Goal: Information Seeking & Learning: Learn about a topic

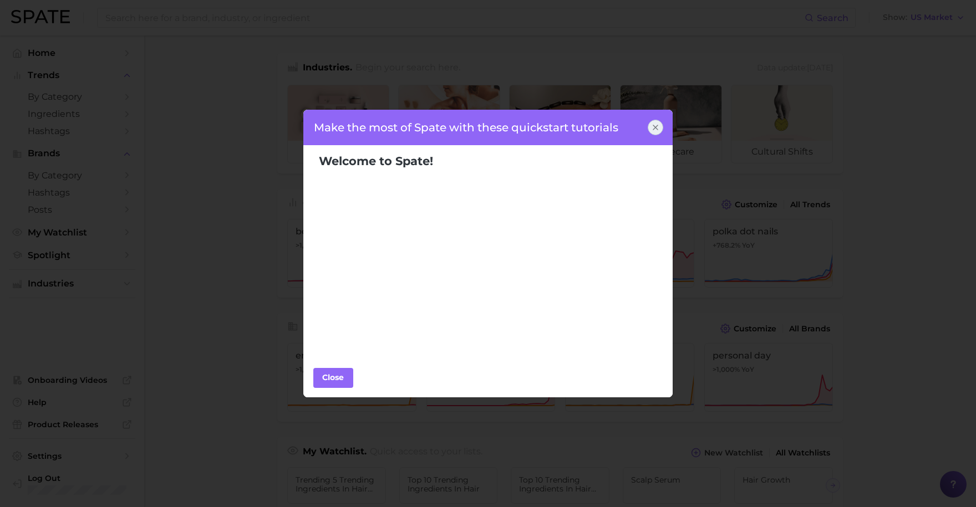
click at [653, 129] on icon at bounding box center [655, 127] width 4 height 4
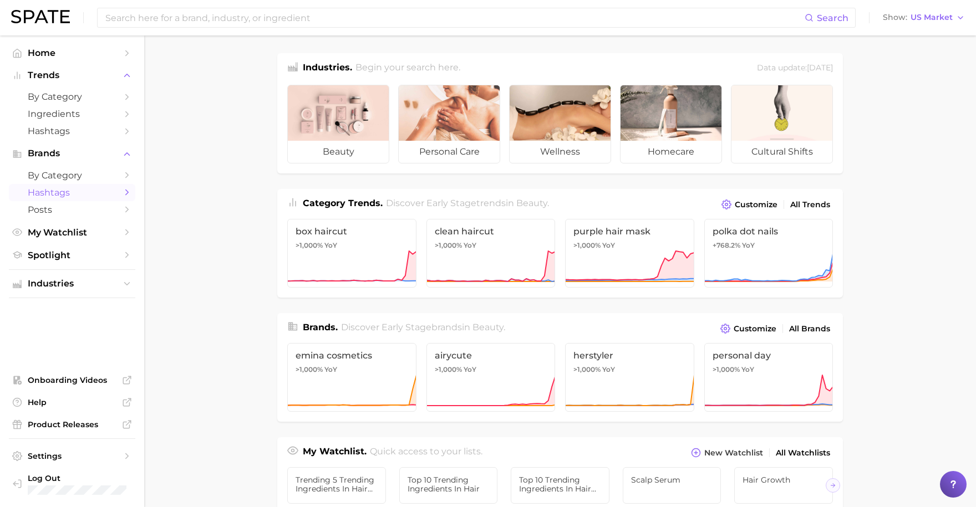
click at [74, 189] on span "Hashtags" at bounding box center [72, 192] width 89 height 11
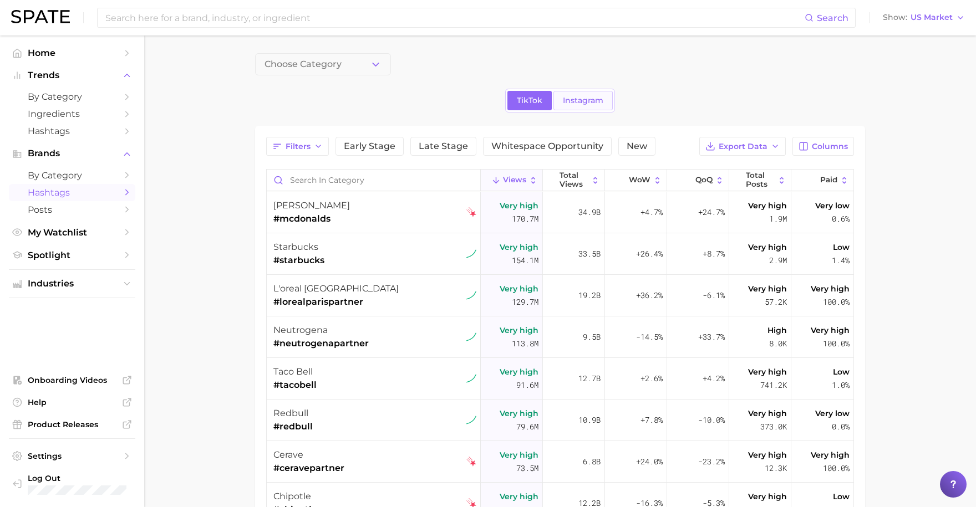
click at [593, 106] on link "Instagram" at bounding box center [582, 100] width 59 height 19
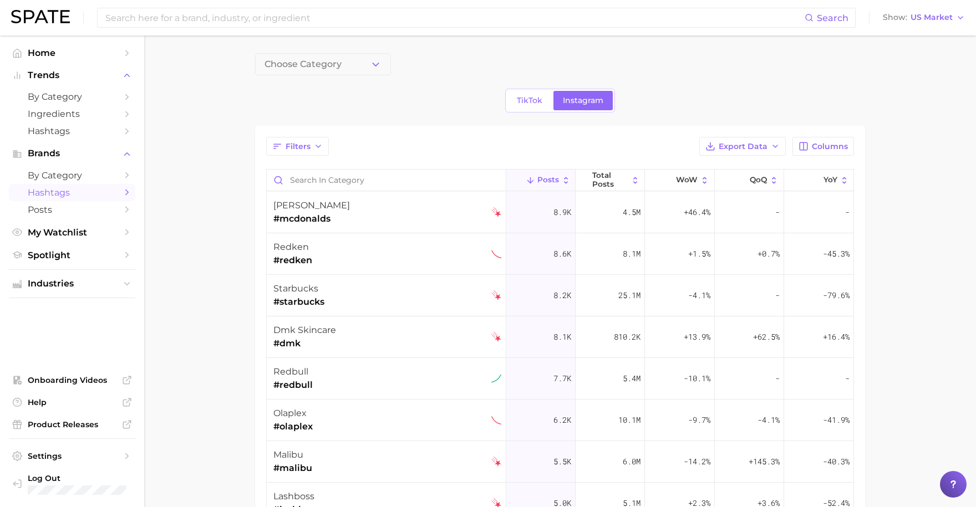
click at [884, 90] on main "Choose Category TikTok Instagram Filters Export Data Columns Posts Total Posts …" at bounding box center [560, 388] width 832 height 707
click at [346, 18] on input at bounding box center [454, 17] width 700 height 19
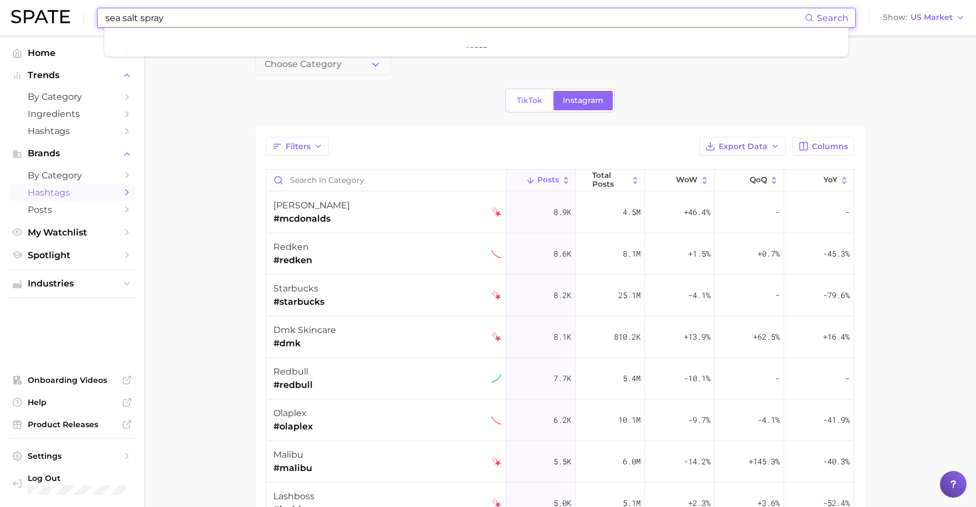
type input "sea salt spray"
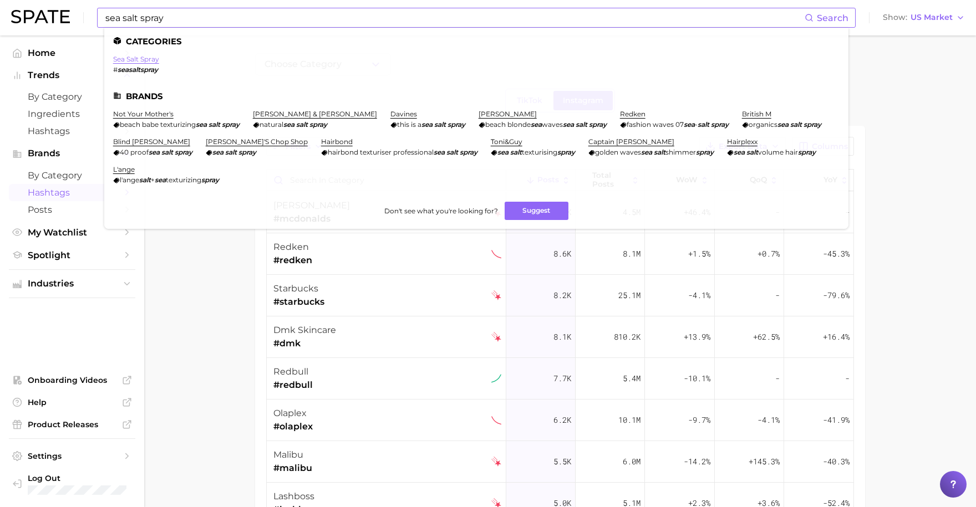
click at [153, 58] on link "sea salt spray" at bounding box center [136, 59] width 46 height 8
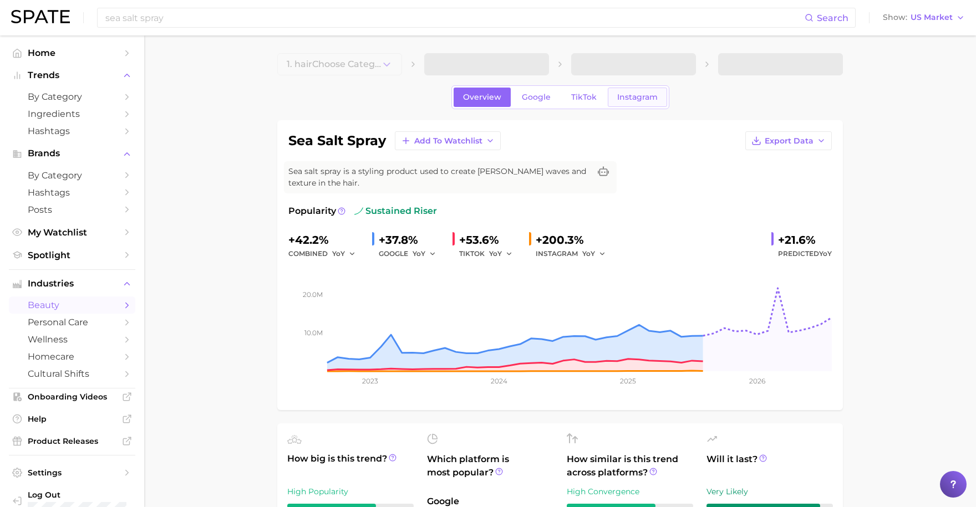
click at [629, 95] on span "Instagram" at bounding box center [637, 97] width 40 height 9
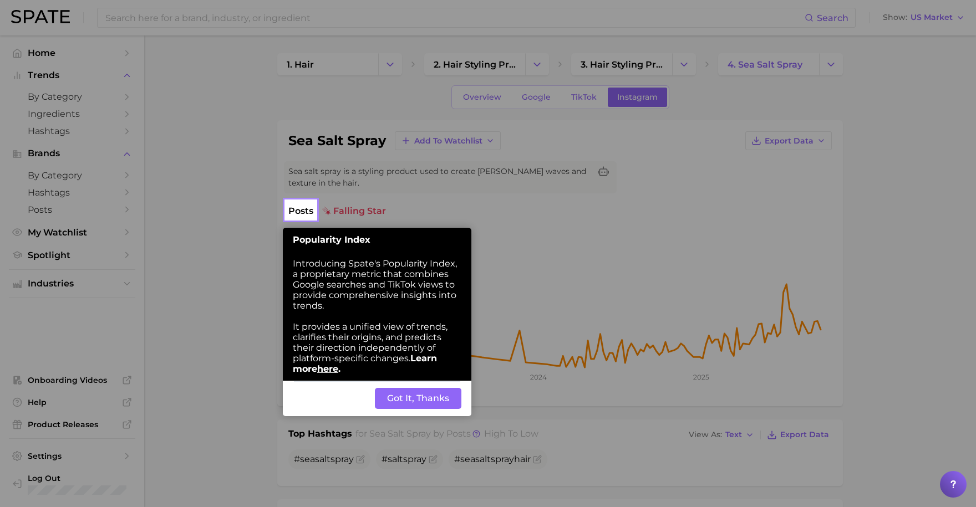
click at [417, 402] on button "Got It, Thanks" at bounding box center [418, 398] width 86 height 21
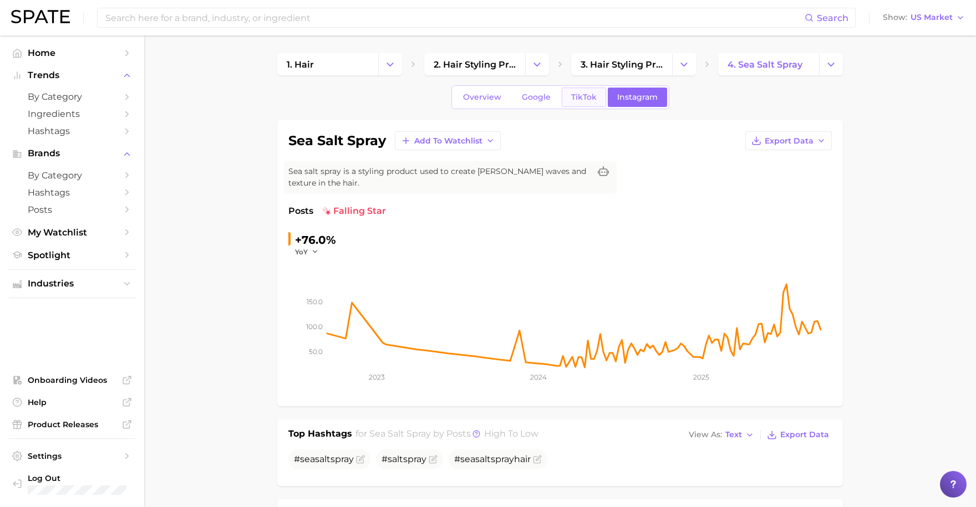
click at [577, 96] on span "TikTok" at bounding box center [584, 97] width 26 height 9
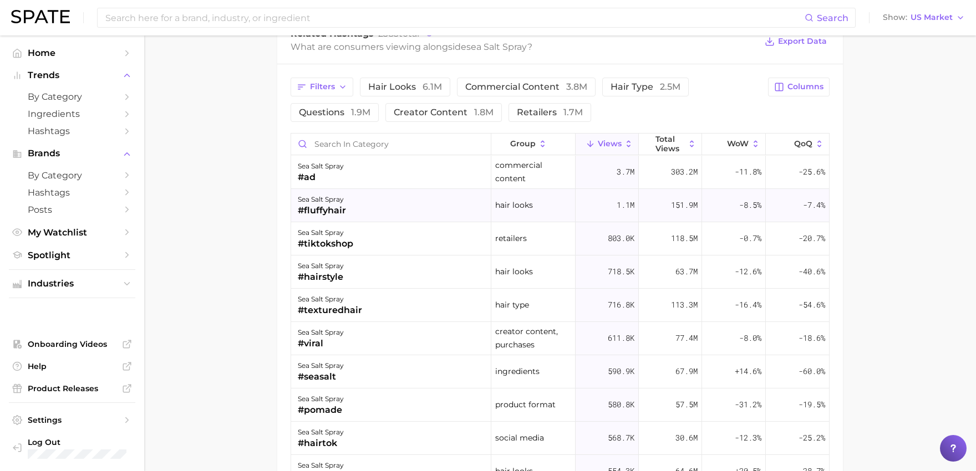
drag, startPoint x: 352, startPoint y: 207, endPoint x: 294, endPoint y: 206, distance: 57.7
click at [294, 206] on div "sea salt spray #fluffyhair" at bounding box center [391, 205] width 200 height 33
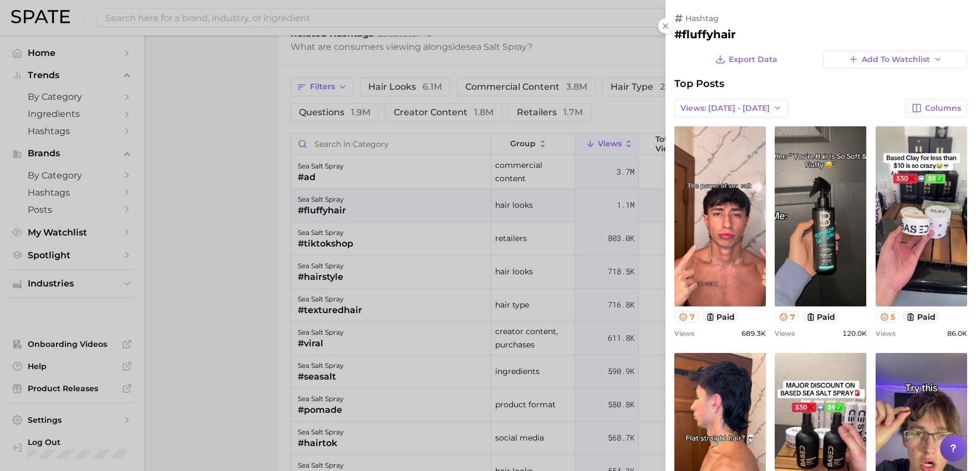
click at [596, 243] on div at bounding box center [488, 235] width 976 height 471
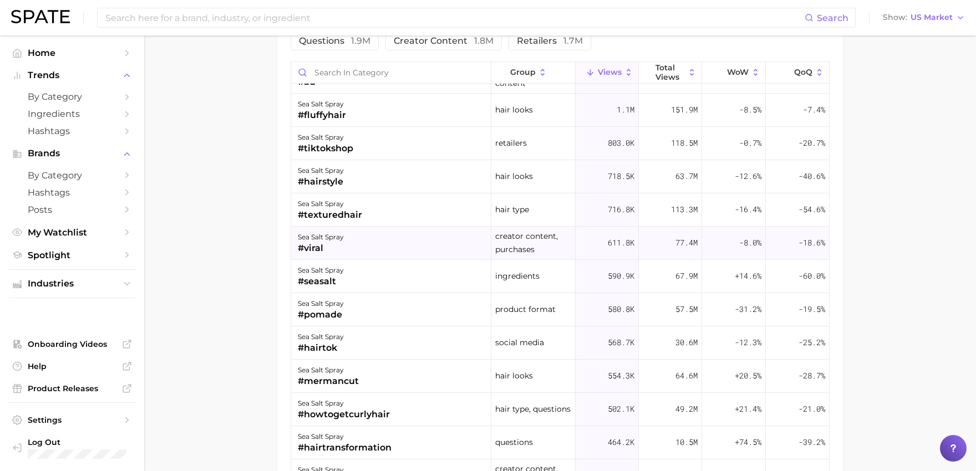
scroll to position [23, 0]
drag, startPoint x: 363, startPoint y: 210, endPoint x: 290, endPoint y: 210, distance: 72.1
click at [291, 210] on div "sea salt spray #texturedhair" at bounding box center [391, 211] width 200 height 33
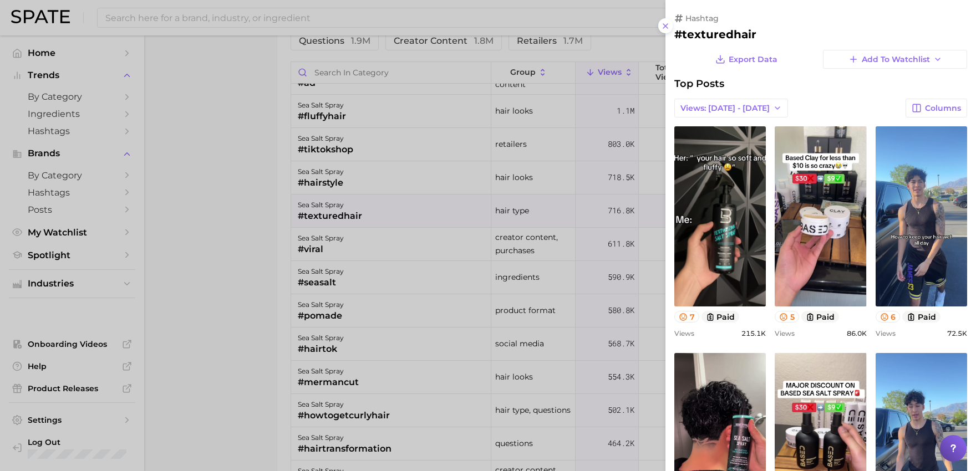
scroll to position [0, 0]
click at [327, 254] on div at bounding box center [488, 235] width 976 height 471
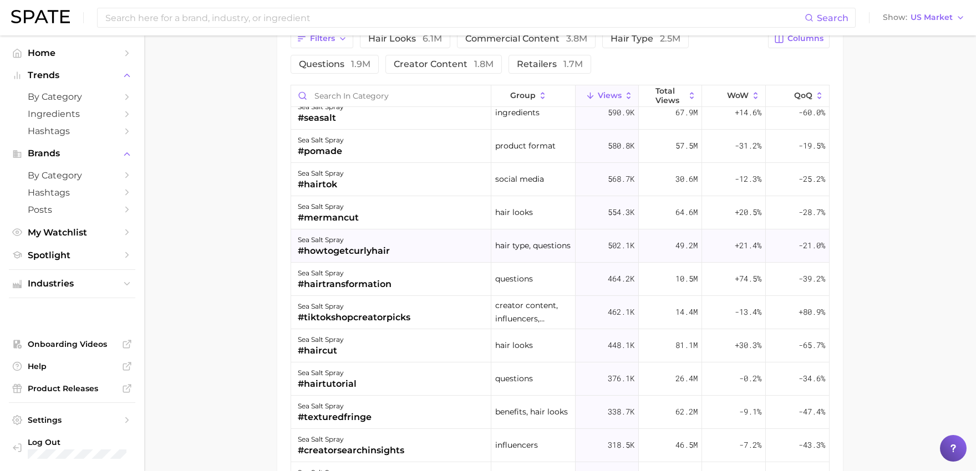
click at [366, 252] on div "#howtogetcurlyhair" at bounding box center [344, 250] width 92 height 13
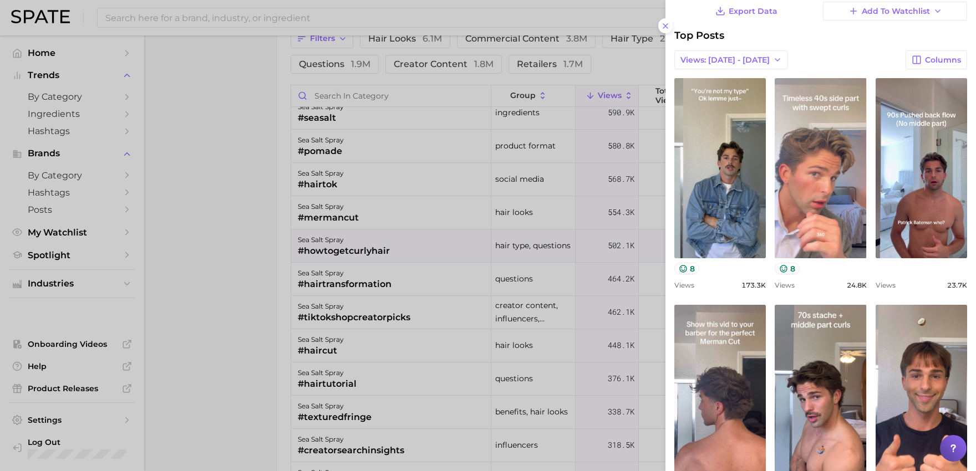
click at [252, 331] on div at bounding box center [488, 235] width 976 height 471
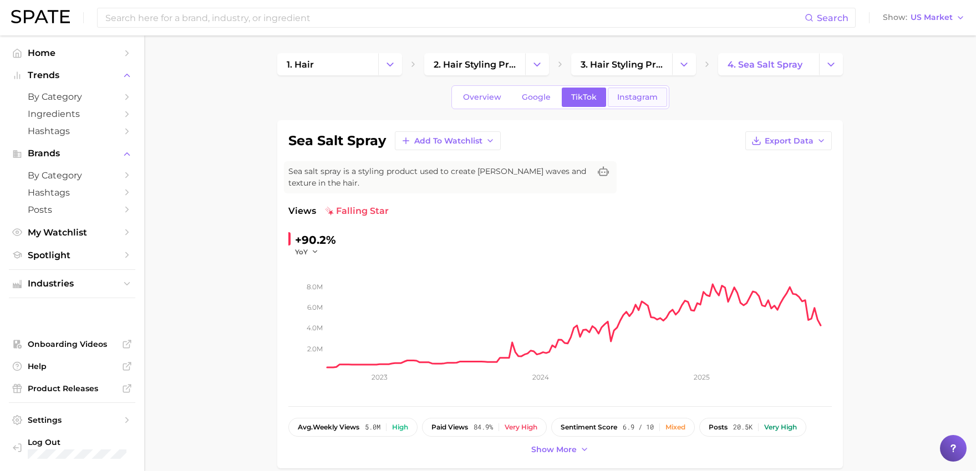
click at [639, 90] on link "Instagram" at bounding box center [637, 97] width 59 height 19
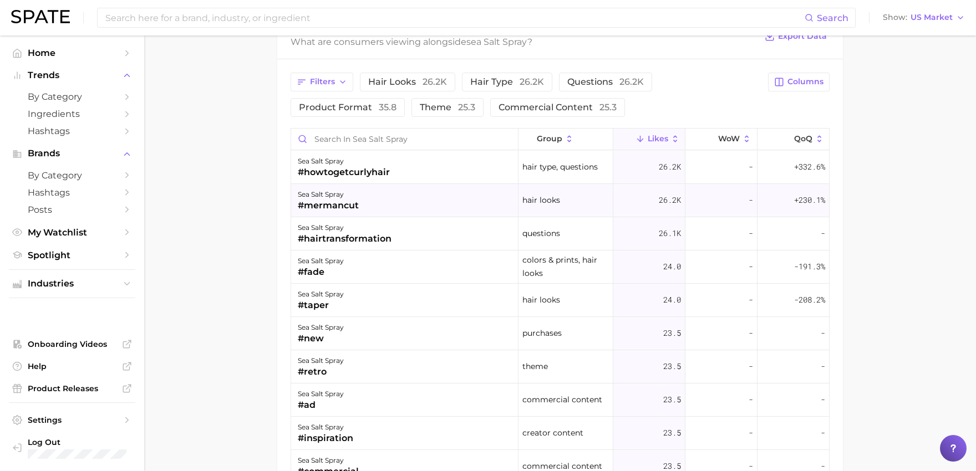
click at [356, 192] on div "sea salt spray" at bounding box center [328, 194] width 61 height 13
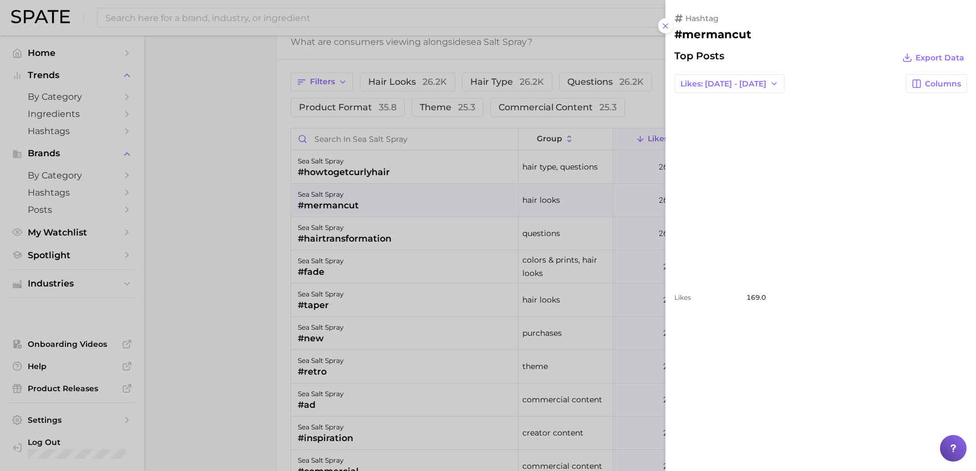
click at [607, 254] on div at bounding box center [488, 235] width 976 height 471
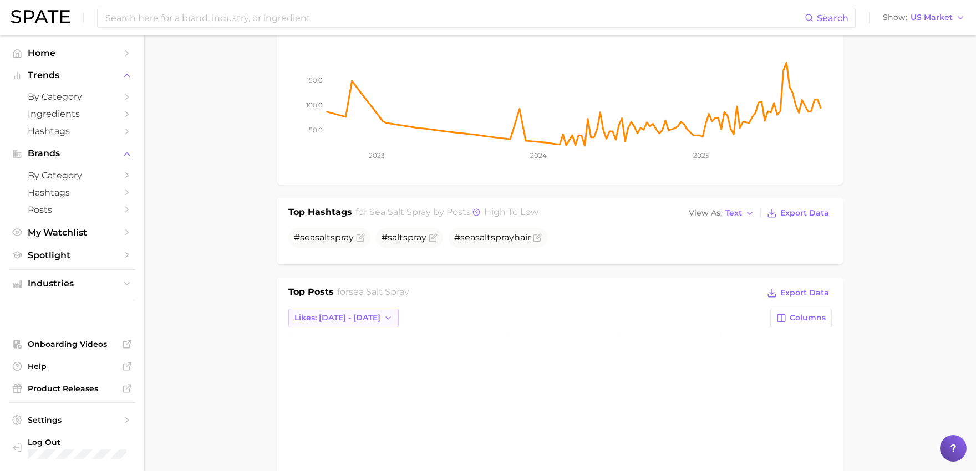
scroll to position [222, 0]
drag, startPoint x: 293, startPoint y: 211, endPoint x: 335, endPoint y: 213, distance: 41.7
click at [335, 213] on h1 "Top Hashtags" at bounding box center [320, 213] width 64 height 16
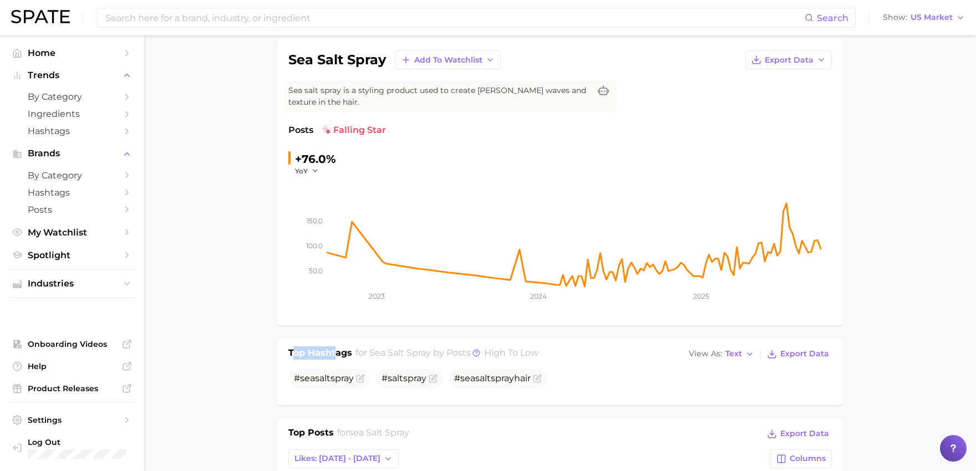
scroll to position [0, 0]
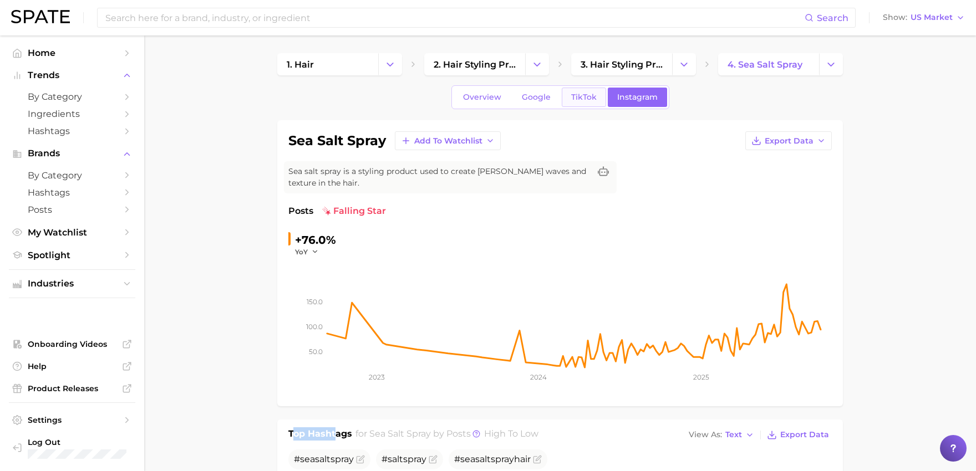
click at [575, 97] on span "TikTok" at bounding box center [584, 97] width 26 height 9
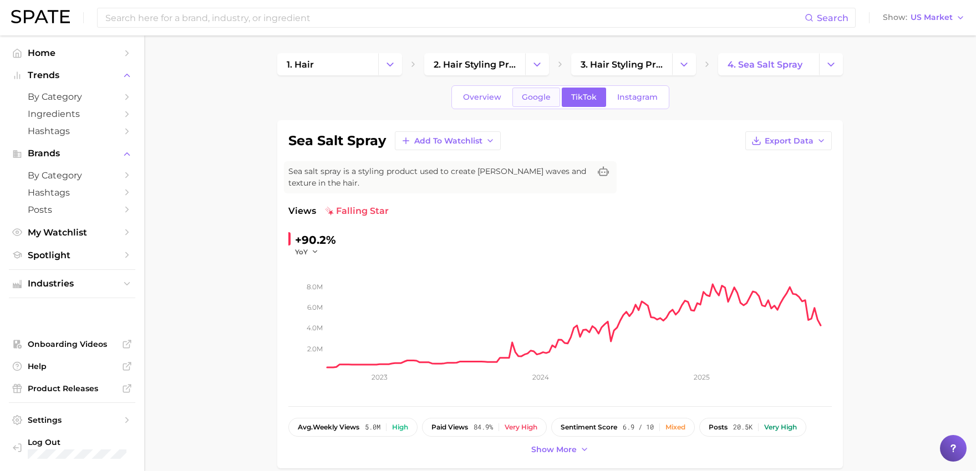
click at [540, 93] on span "Google" at bounding box center [536, 97] width 29 height 9
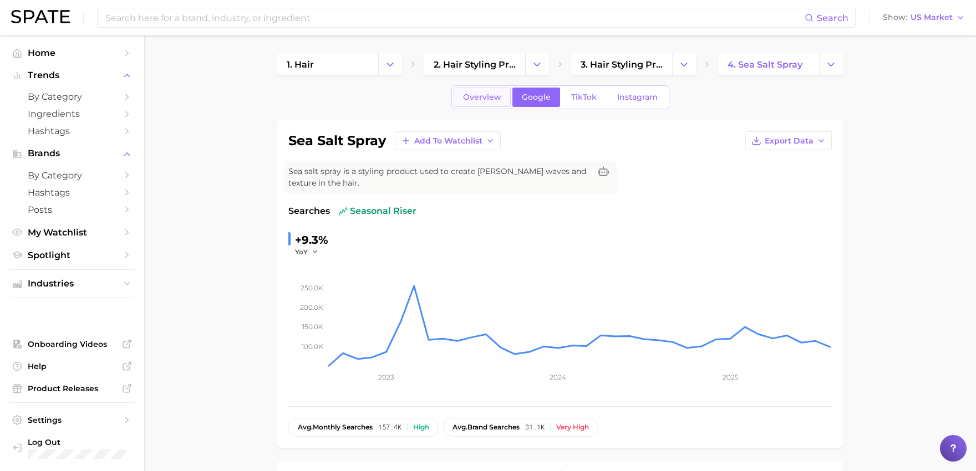
click at [476, 94] on span "Overview" at bounding box center [482, 97] width 38 height 9
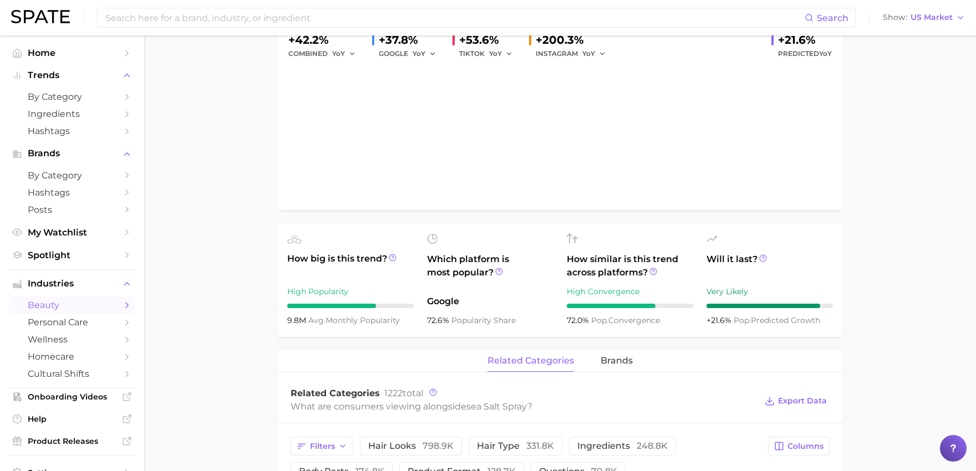
scroll to position [209, 0]
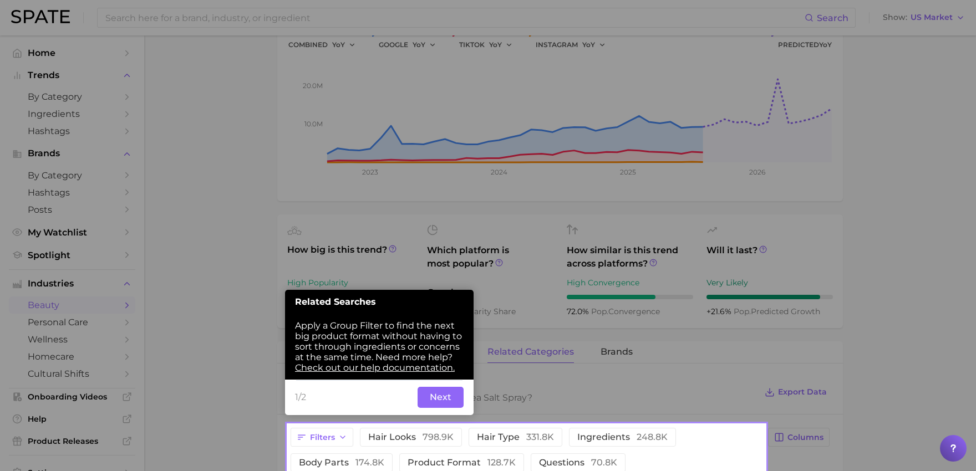
click at [346, 246] on div at bounding box center [526, 212] width 477 height 424
click at [433, 401] on button "Next" at bounding box center [440, 397] width 46 height 21
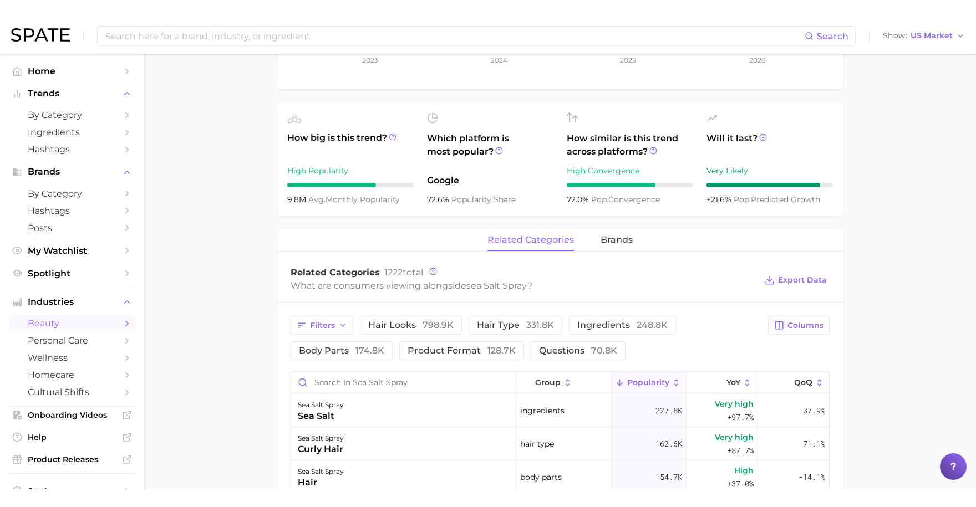
scroll to position [0, 0]
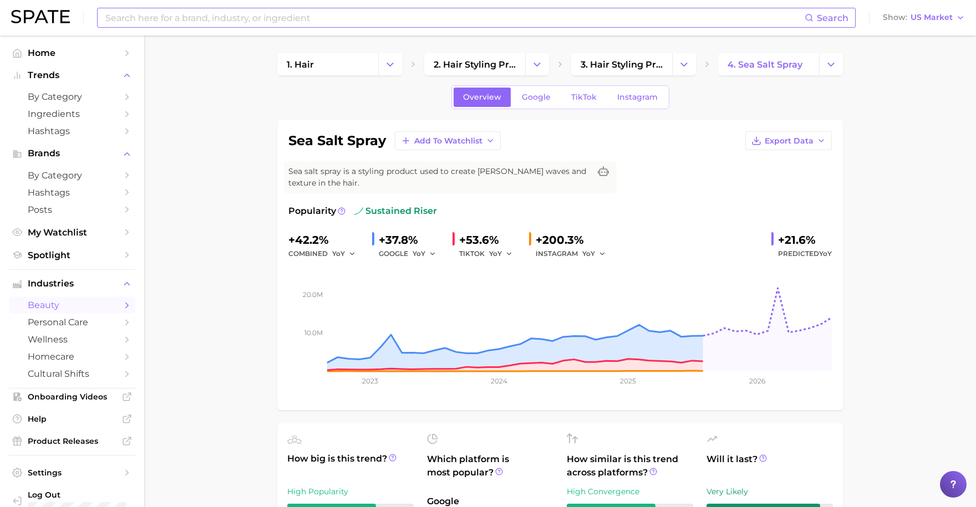
click at [271, 17] on input at bounding box center [454, 17] width 700 height 19
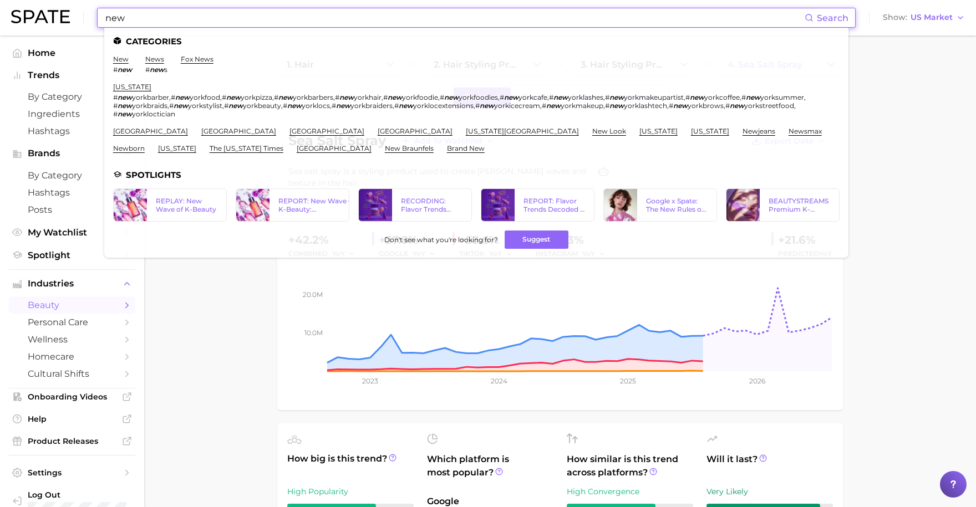
type input "new"
